Goal: Task Accomplishment & Management: Manage account settings

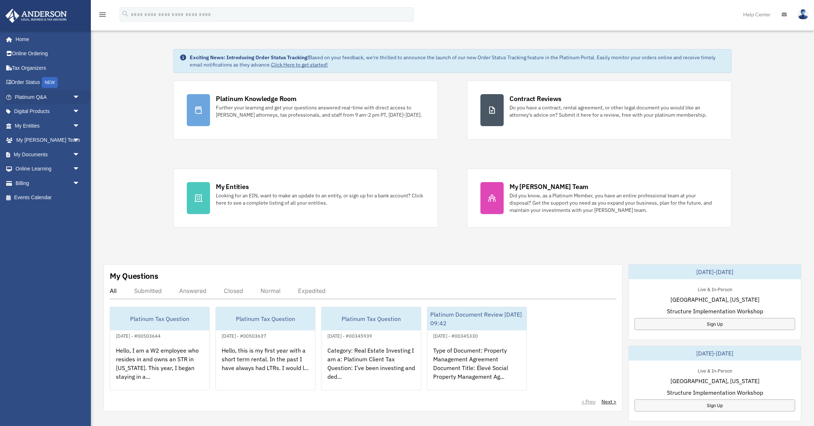
scroll to position [25, 0]
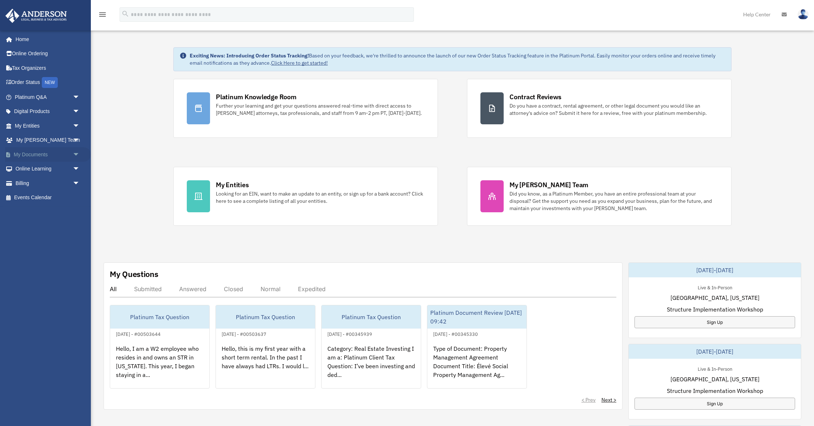
click at [75, 156] on span "arrow_drop_down" at bounding box center [80, 154] width 15 height 15
click at [54, 176] on link "Meeting Minutes" at bounding box center [50, 183] width 81 height 15
click at [40, 171] on link "Box" at bounding box center [50, 169] width 81 height 15
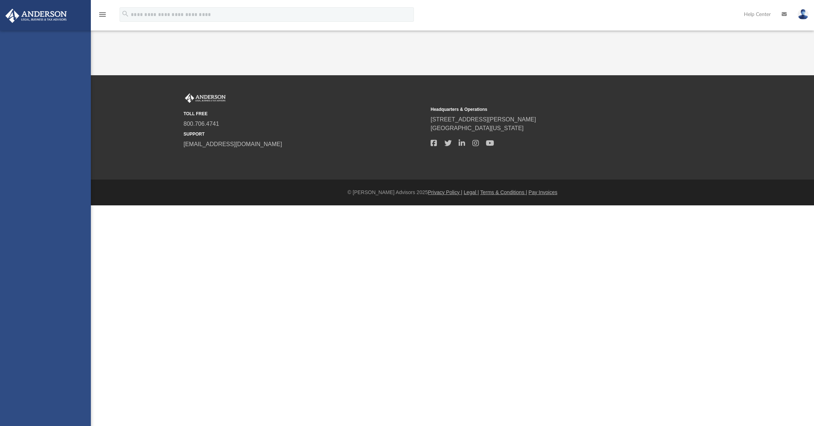
click at [29, 166] on div "tracithomason2@gmail.com Sign Out tracithomason2@gmail.com Home Online Ordering…" at bounding box center [45, 244] width 91 height 426
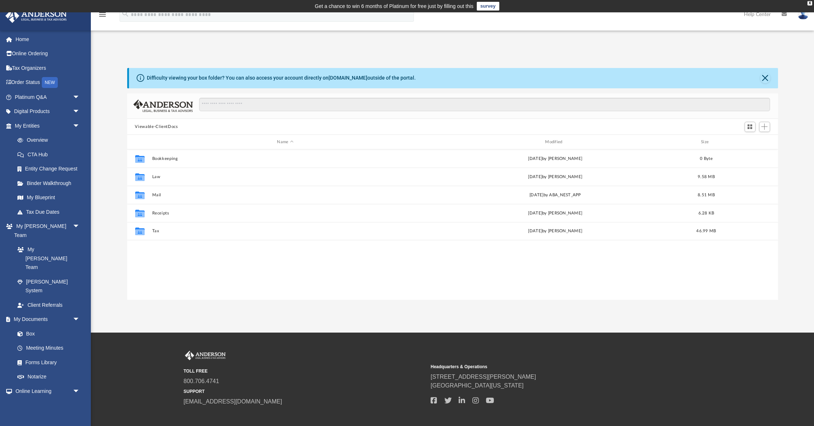
scroll to position [165, 651]
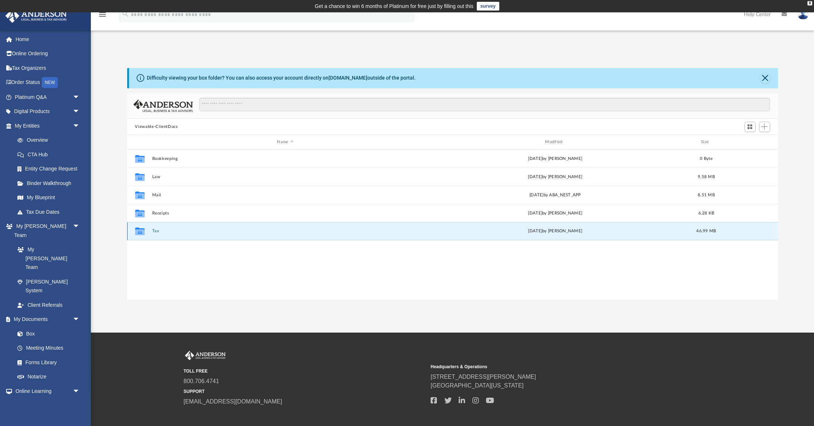
click at [159, 232] on button "Tax" at bounding box center [285, 231] width 267 height 5
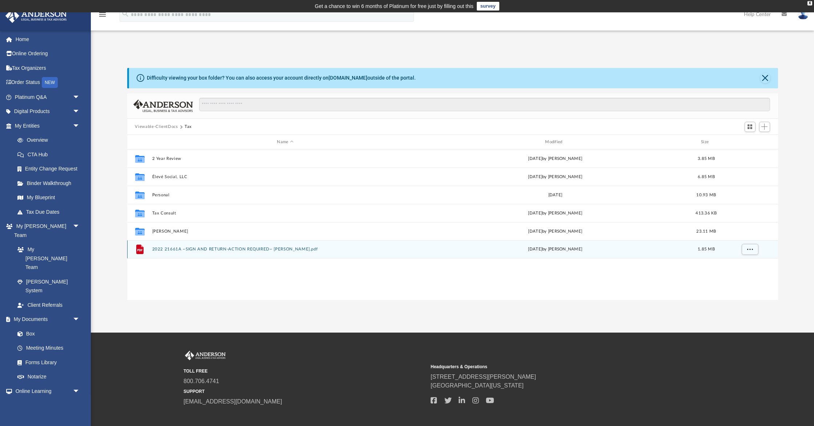
click at [223, 245] on div "File 2022 21661A ~SIGN AND RETURN-ACTION REQUIRED~ TRACI E THOM.pdf Sun Apr 14 …" at bounding box center [452, 249] width 651 height 18
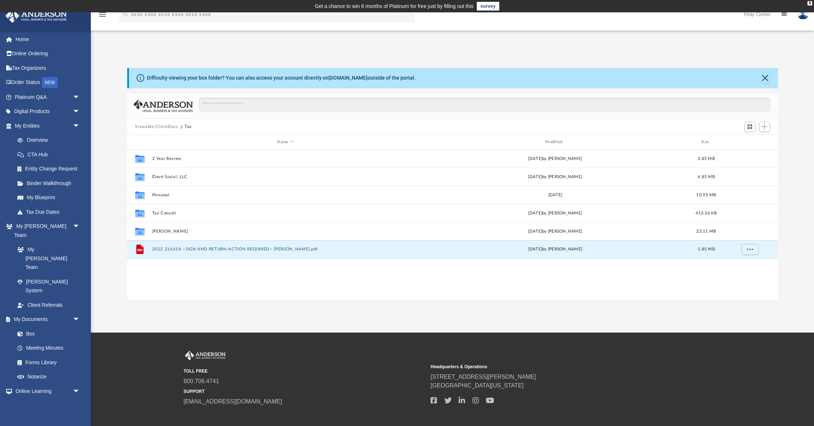
drag, startPoint x: 110, startPoint y: 193, endPoint x: 124, endPoint y: 190, distance: 14.3
click at [111, 193] on div "Difficulty viewing your box folder? You can also access your account directly o…" at bounding box center [453, 184] width 724 height 232
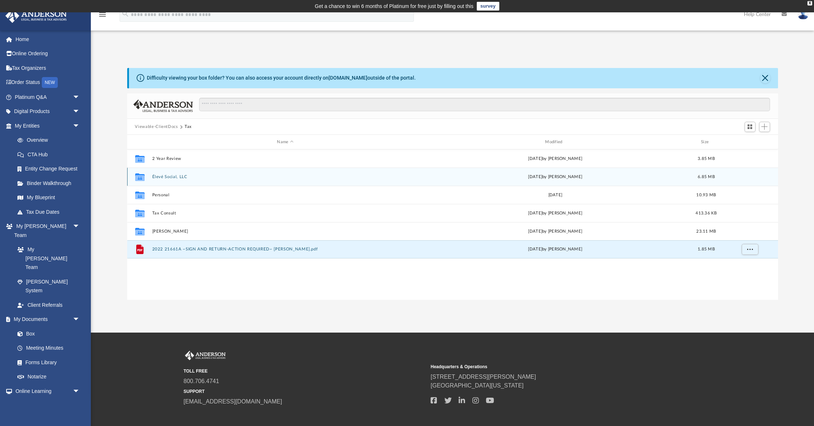
click at [163, 178] on button "Élevé Social, LLC" at bounding box center [285, 177] width 267 height 5
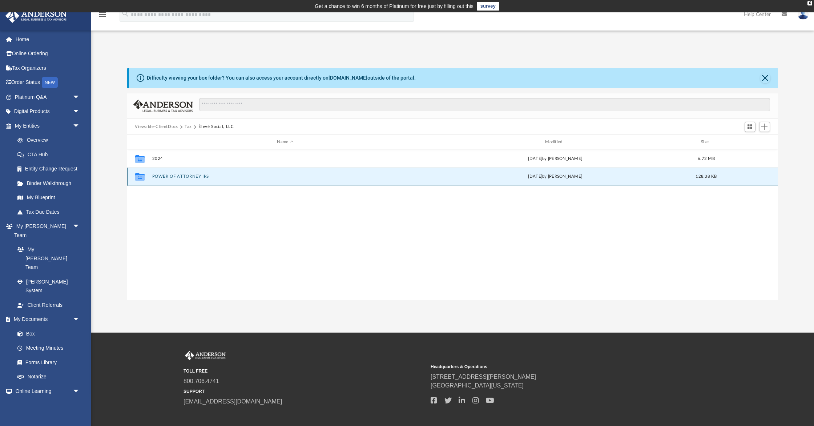
click at [171, 177] on button "POWER OF ATTORNEY IRS" at bounding box center [285, 177] width 267 height 5
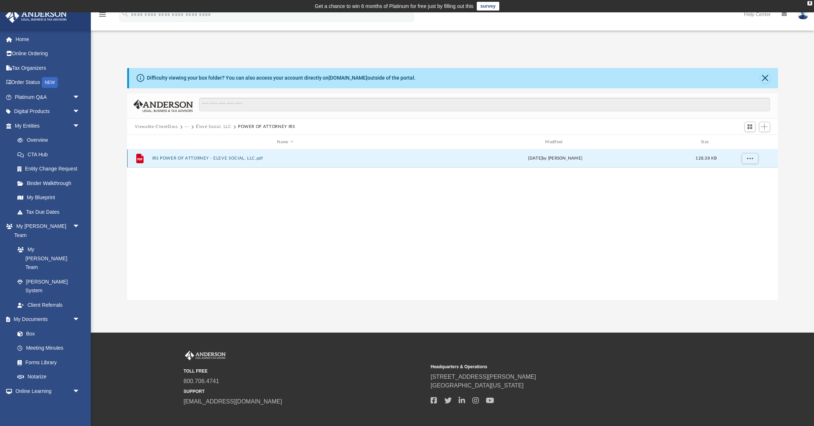
click at [198, 157] on button "IRS POWER OF ATTORNEY - ELEVE SOCIAL, LLC.pdf" at bounding box center [285, 158] width 267 height 5
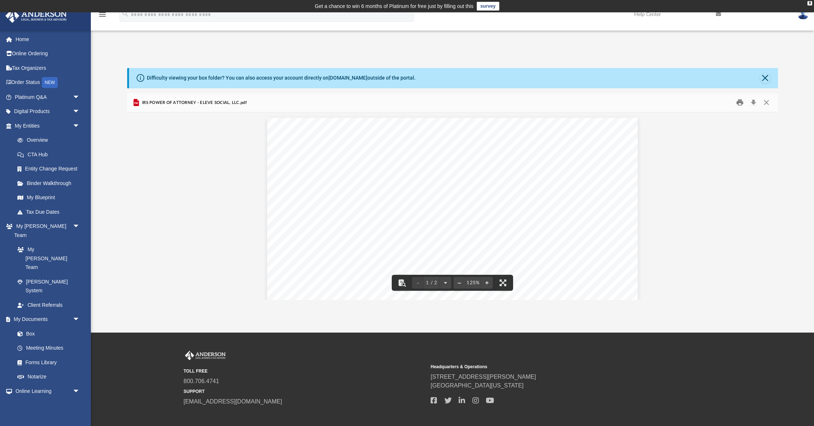
click at [740, 106] on button "Print" at bounding box center [740, 102] width 15 height 11
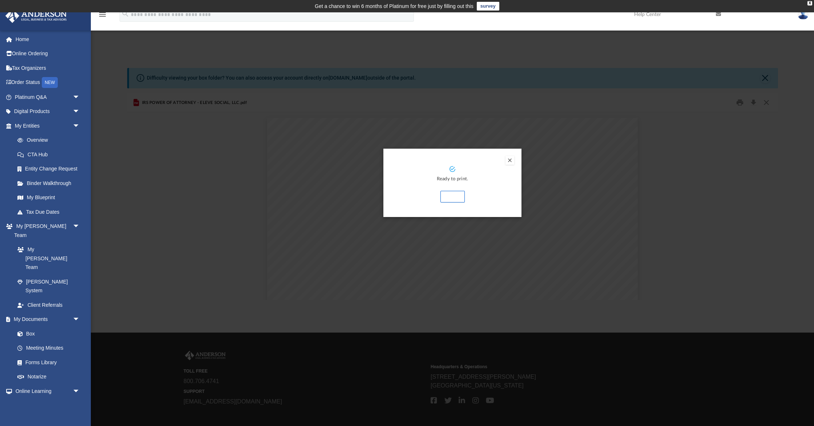
click at [452, 195] on button "Print" at bounding box center [453, 197] width 24 height 12
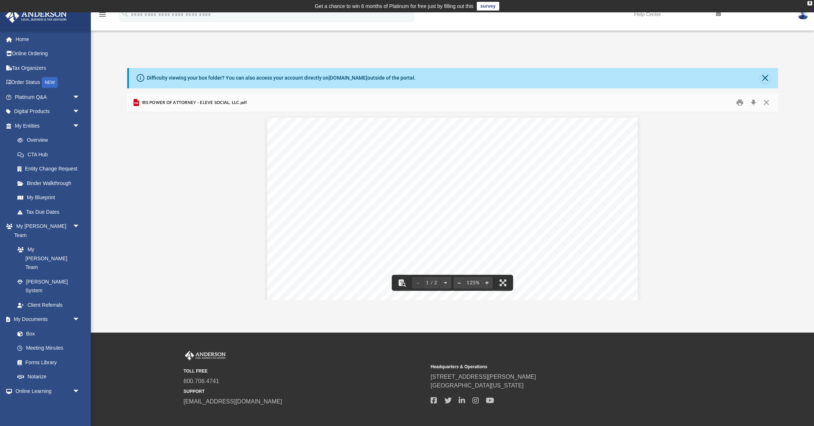
click at [774, 105] on div "IRS POWER OF ATTORNEY - ELEVE SOCIAL, LLC.pdf" at bounding box center [452, 102] width 651 height 19
click at [764, 105] on button "Close" at bounding box center [766, 102] width 13 height 11
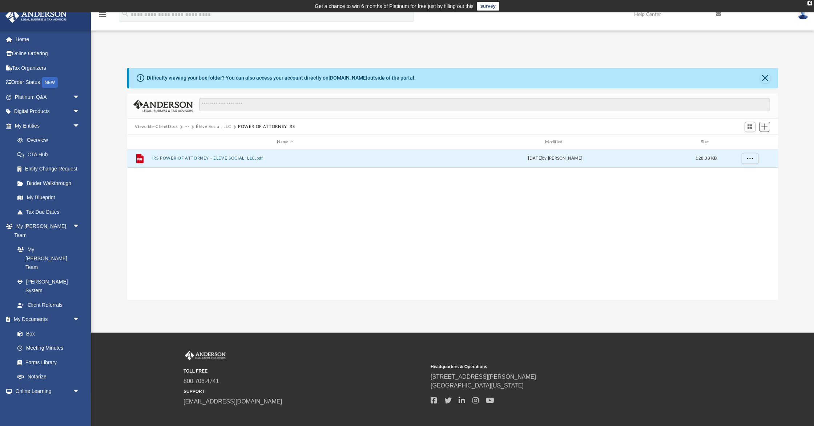
click at [768, 126] on span "Add" at bounding box center [765, 127] width 6 height 6
click at [756, 141] on li "Upload" at bounding box center [754, 141] width 23 height 8
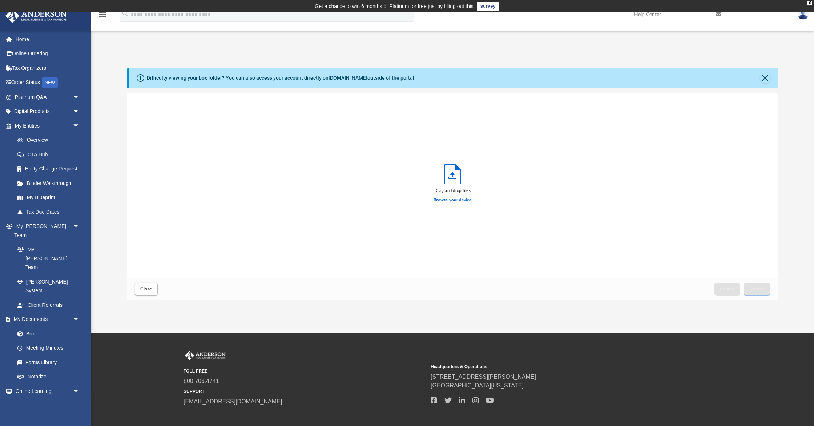
scroll to position [184, 651]
click at [452, 198] on label "Browse your device" at bounding box center [453, 200] width 38 height 7
click at [0, 0] on input "Browse your device" at bounding box center [0, 0] width 0 height 0
click at [191, 103] on span "CamScanner 8-14-25 13.34.pdf" at bounding box center [175, 102] width 59 height 5
click at [758, 290] on span "Upload" at bounding box center [757, 289] width 15 height 4
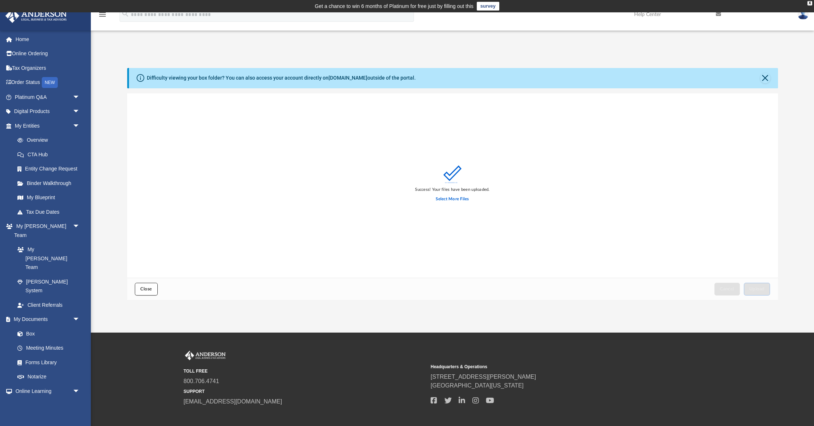
drag, startPoint x: 147, startPoint y: 284, endPoint x: 152, endPoint y: 281, distance: 6.1
click at [147, 284] on button "Close" at bounding box center [146, 289] width 23 height 13
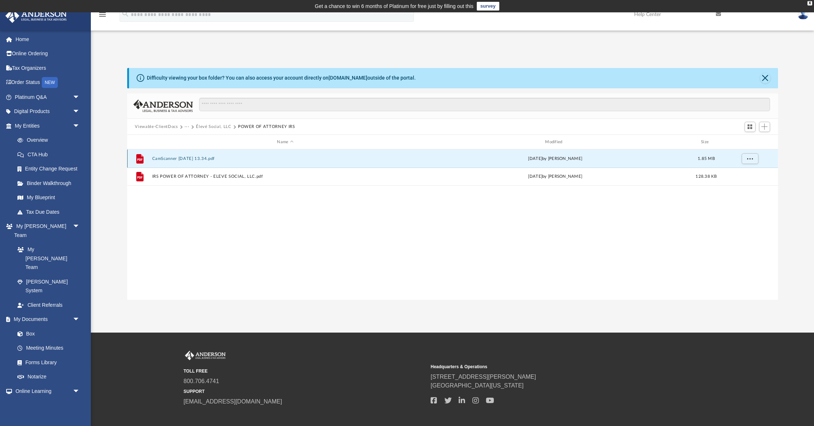
click at [175, 157] on button "CamScanner 8-14-25 13.34.pdf" at bounding box center [285, 158] width 267 height 5
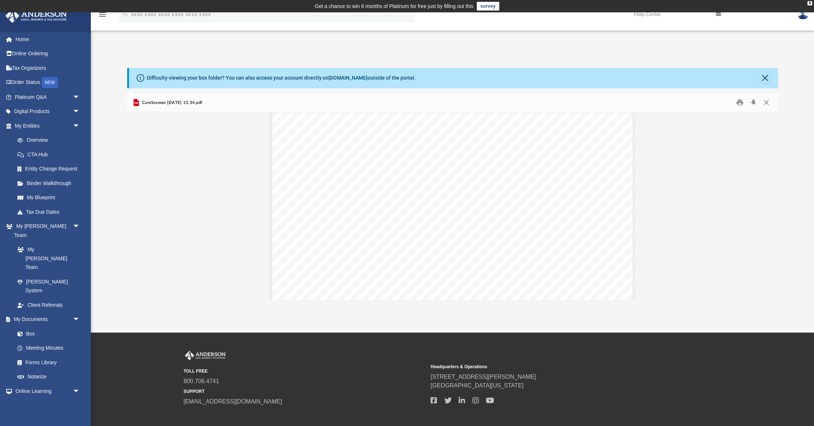
scroll to position [0, 0]
